Goal: Check status: Check status

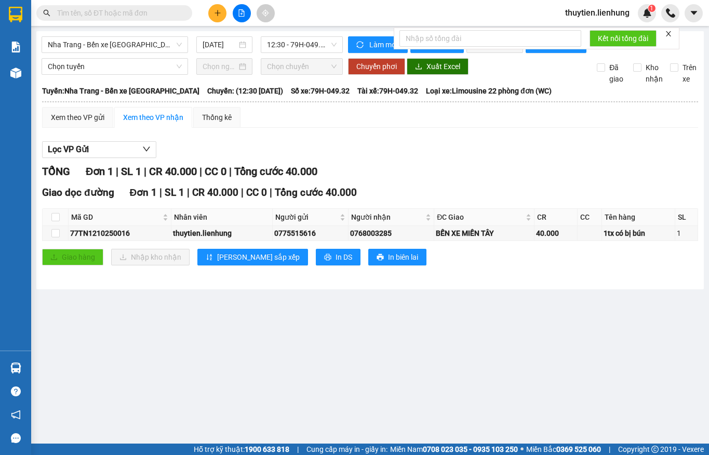
click at [220, 42] on input "[DATE]" at bounding box center [220, 44] width 34 height 11
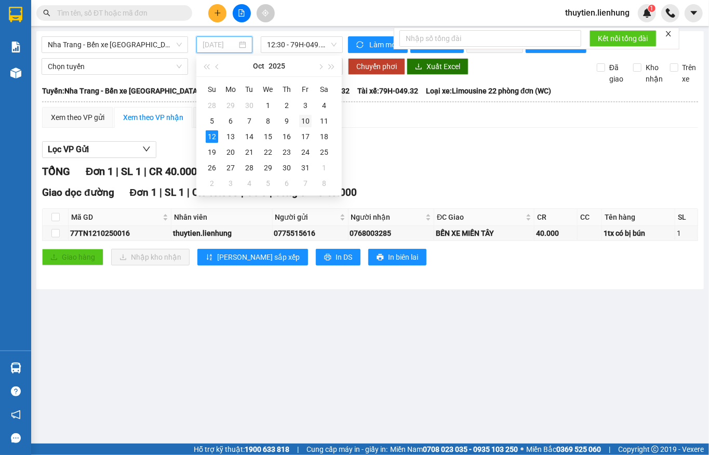
click at [304, 122] on div "10" at bounding box center [305, 121] width 12 height 12
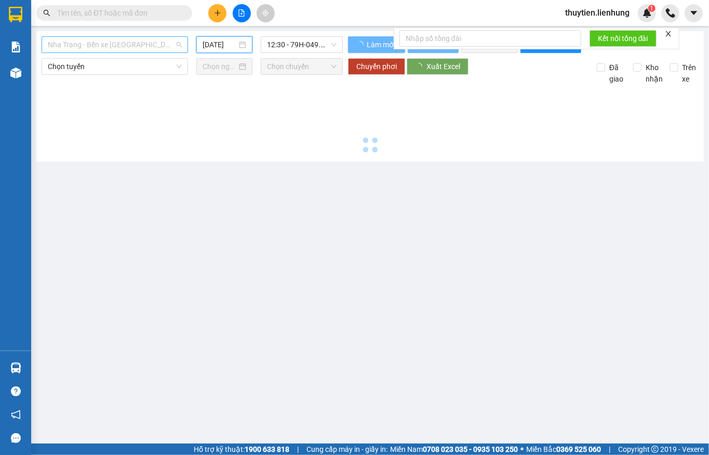
click at [94, 47] on span "Nha Trang - Bến xe [GEOGRAPHIC_DATA]" at bounding box center [115, 45] width 134 height 16
type input "[DATE]"
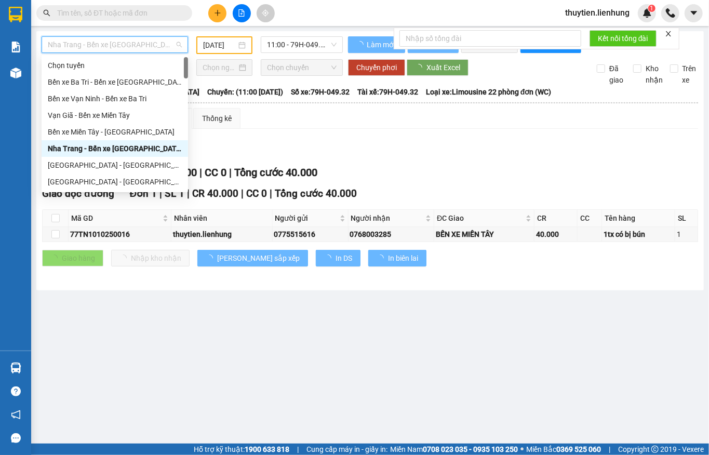
type input "s"
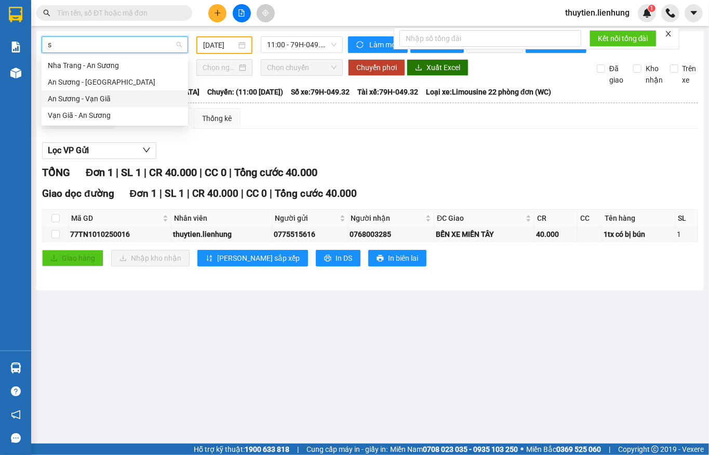
click at [78, 96] on div "An Sương - Vạn Giã" at bounding box center [115, 98] width 134 height 11
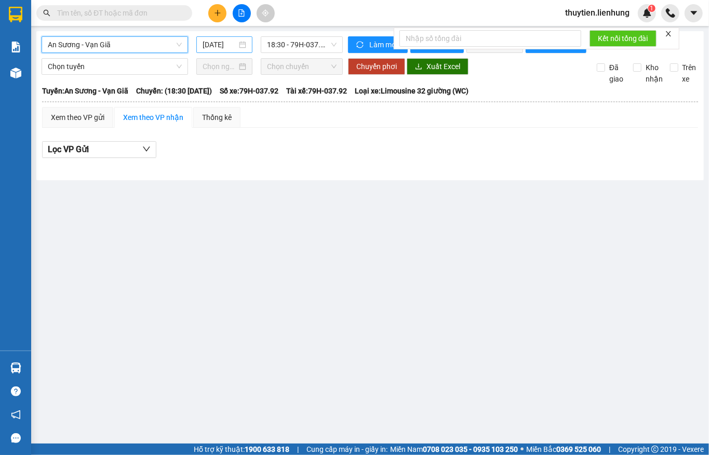
click at [223, 48] on input "[DATE]" at bounding box center [220, 44] width 34 height 11
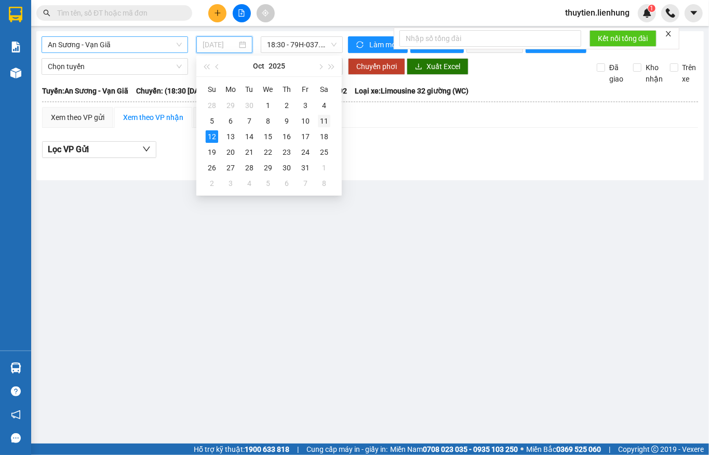
click at [321, 123] on div "11" at bounding box center [324, 121] width 12 height 12
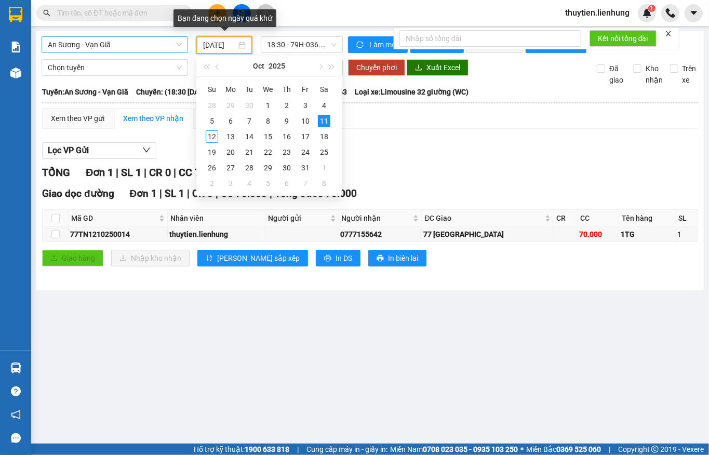
click at [215, 44] on input "[DATE]" at bounding box center [219, 44] width 33 height 11
type input "[DATE]"
